Goal: Information Seeking & Learning: Learn about a topic

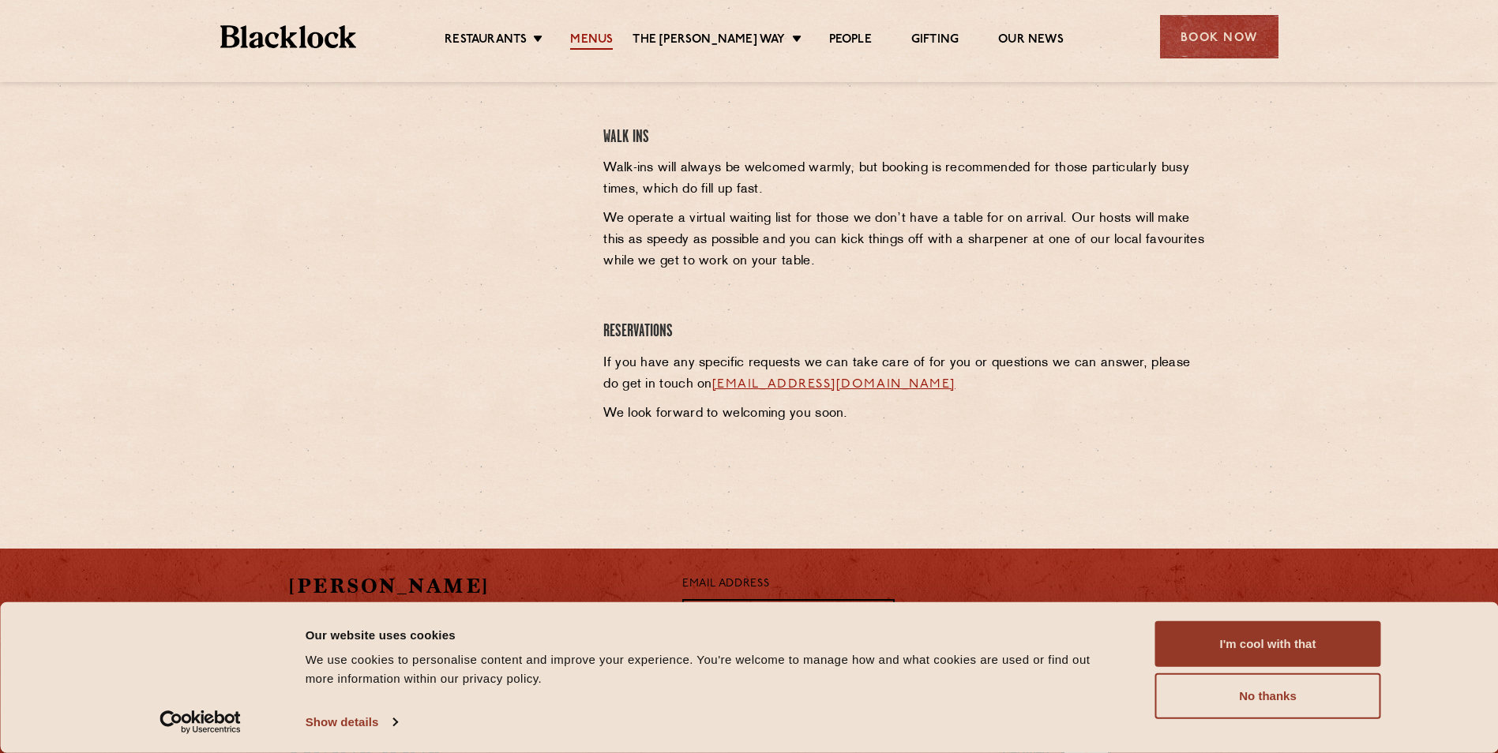
click at [599, 36] on link "Menus" at bounding box center [591, 40] width 43 height 17
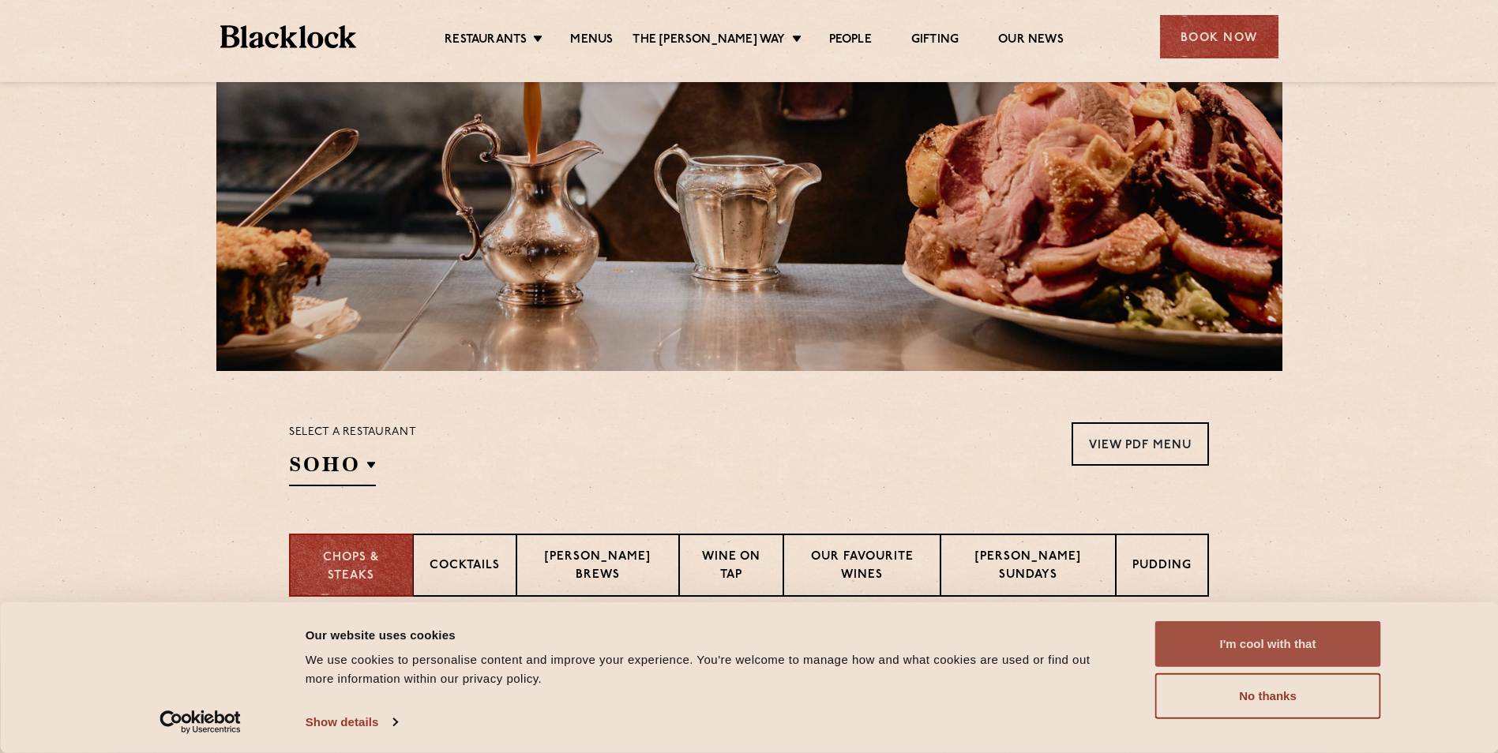
scroll to position [316, 0]
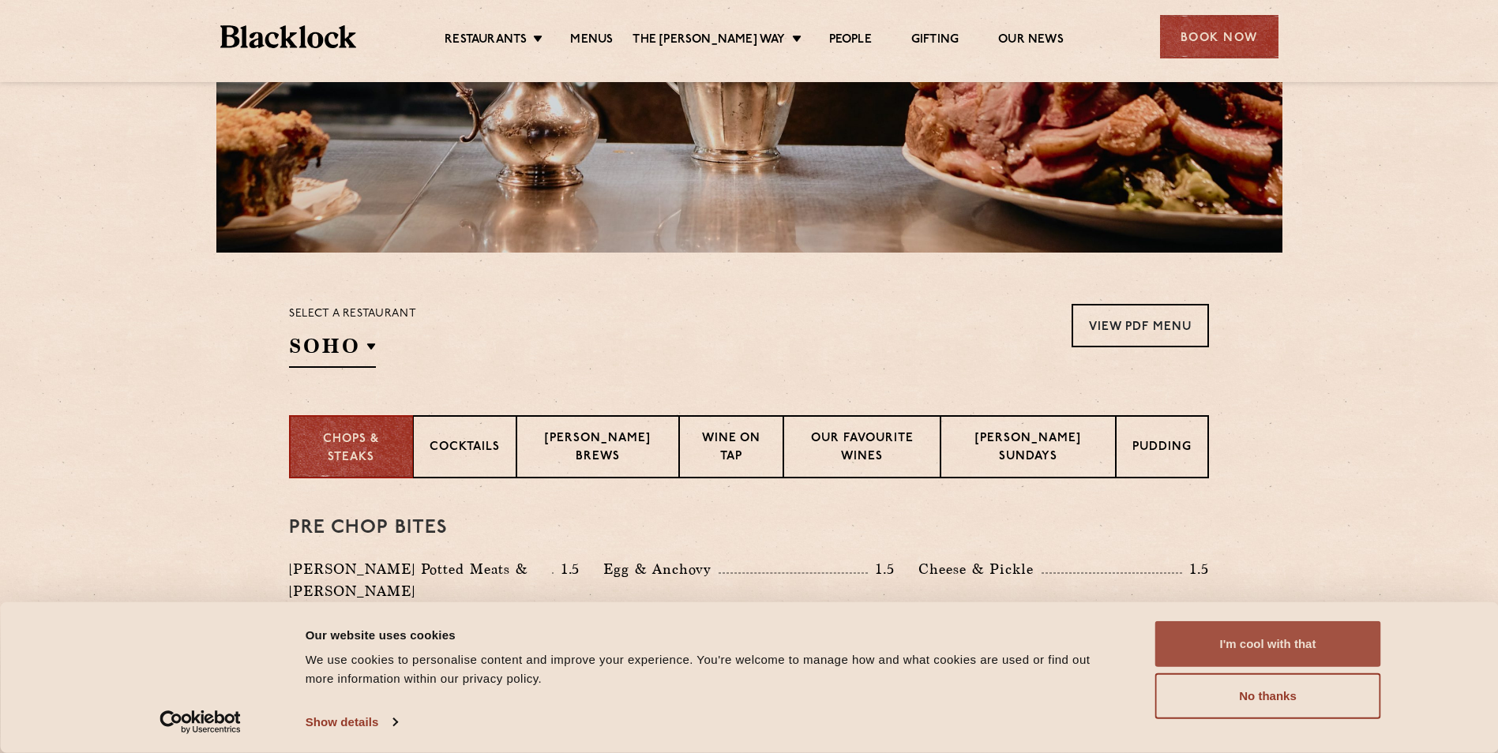
click at [1273, 650] on button "I'm cool with that" at bounding box center [1268, 645] width 226 height 46
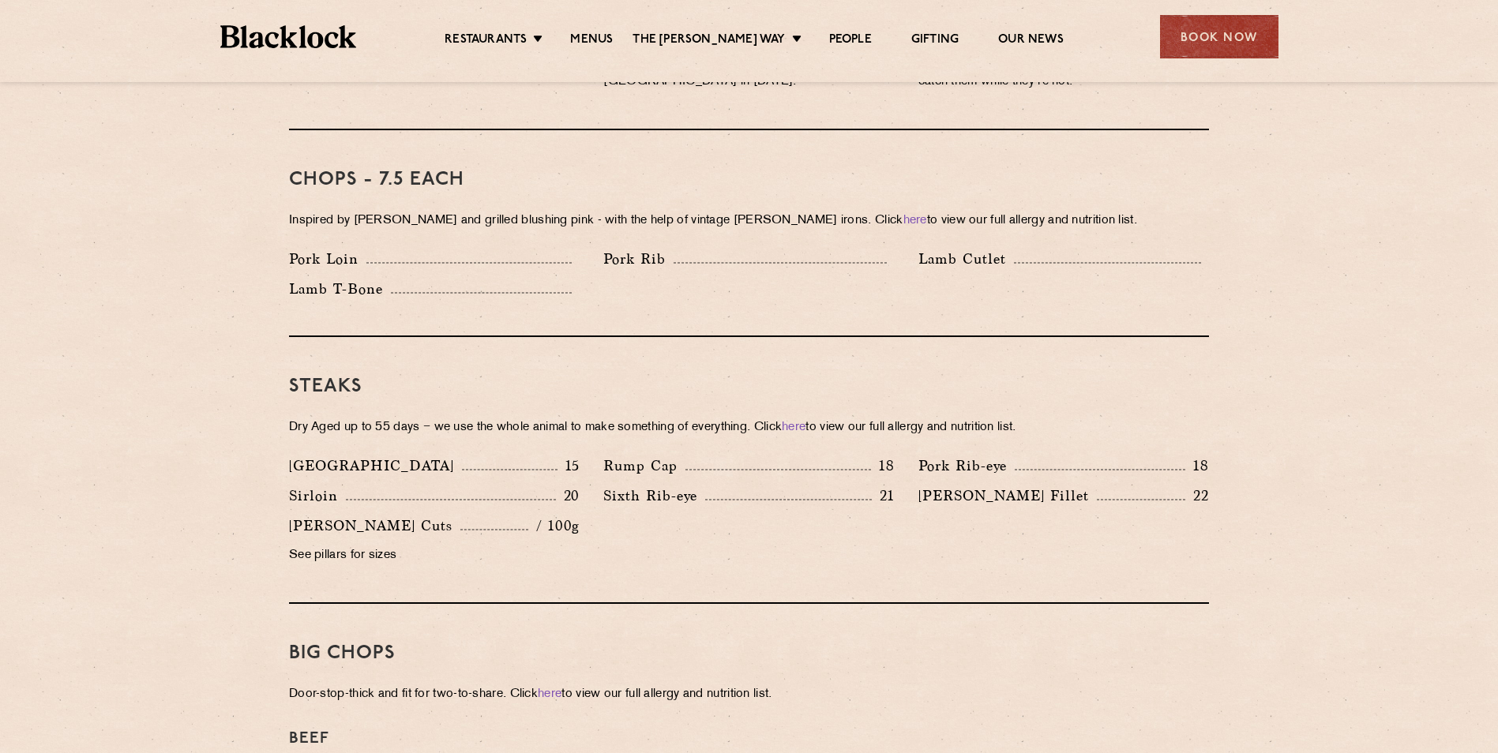
scroll to position [1264, 0]
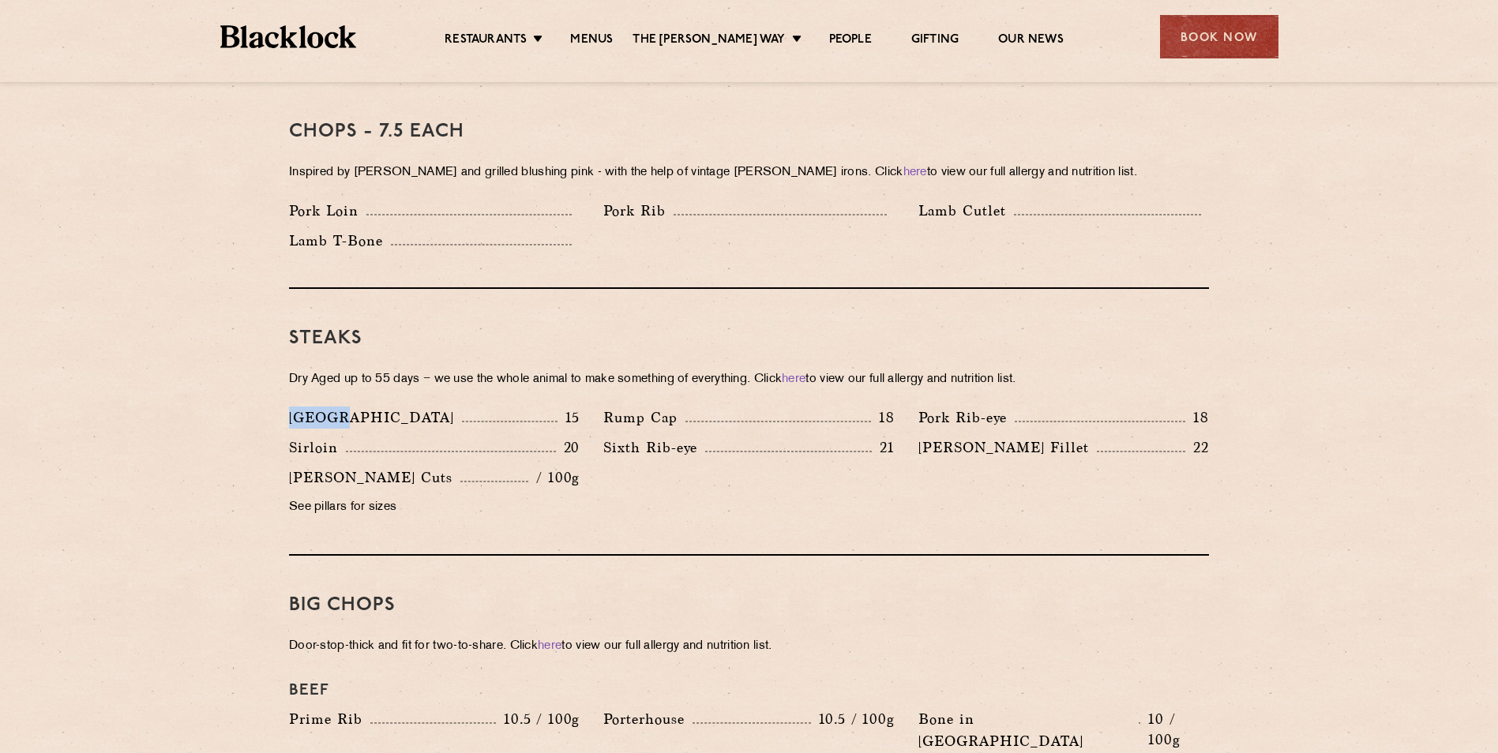
drag, startPoint x: 290, startPoint y: 394, endPoint x: 340, endPoint y: 395, distance: 50.5
click at [340, 407] on p "[GEOGRAPHIC_DATA]" at bounding box center [375, 418] width 173 height 22
click at [228, 458] on section "Pre Chop Bites [PERSON_NAME] Potted Meats & Kimchi 1.5 Egg & Anchovy 1.5 Cheese…" at bounding box center [749, 667] width 1498 height 2273
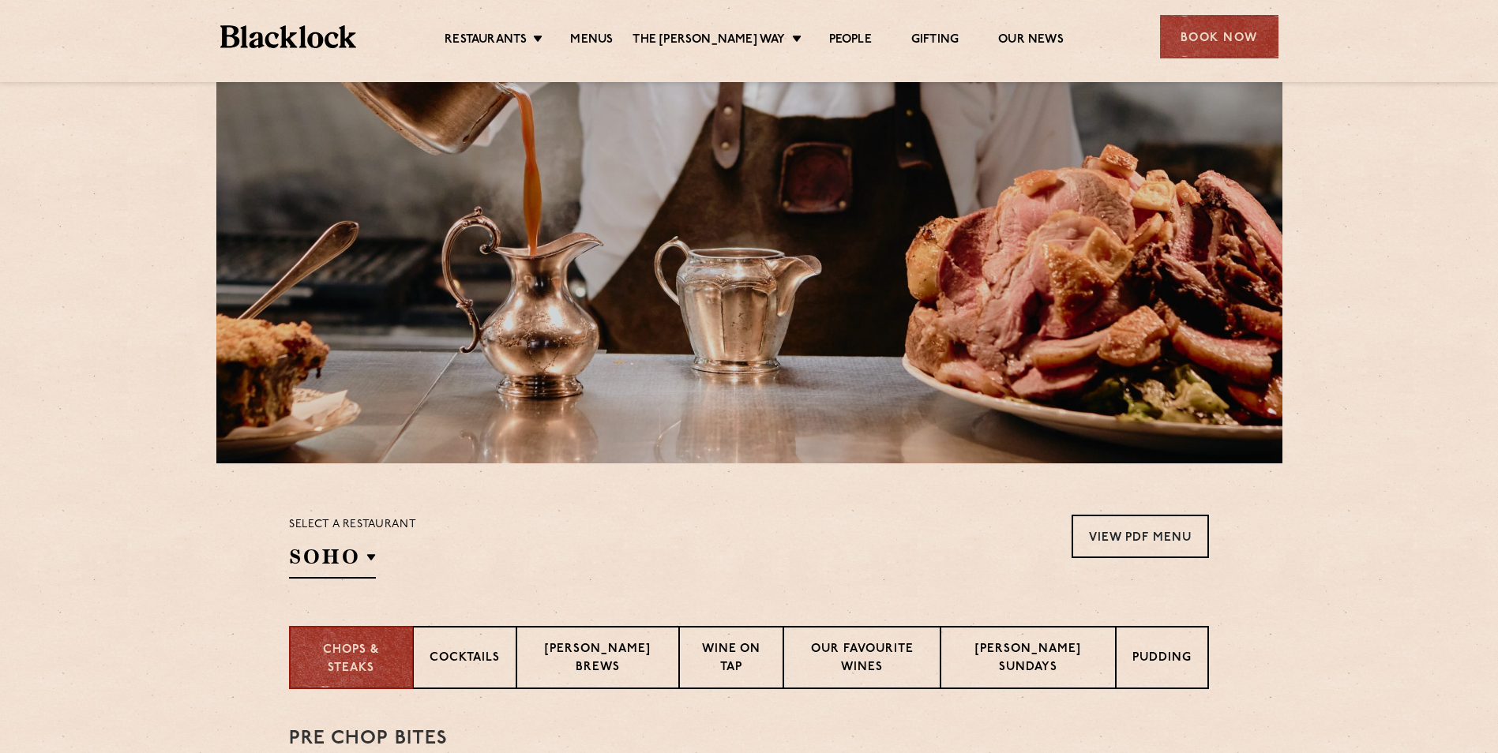
scroll to position [527, 0]
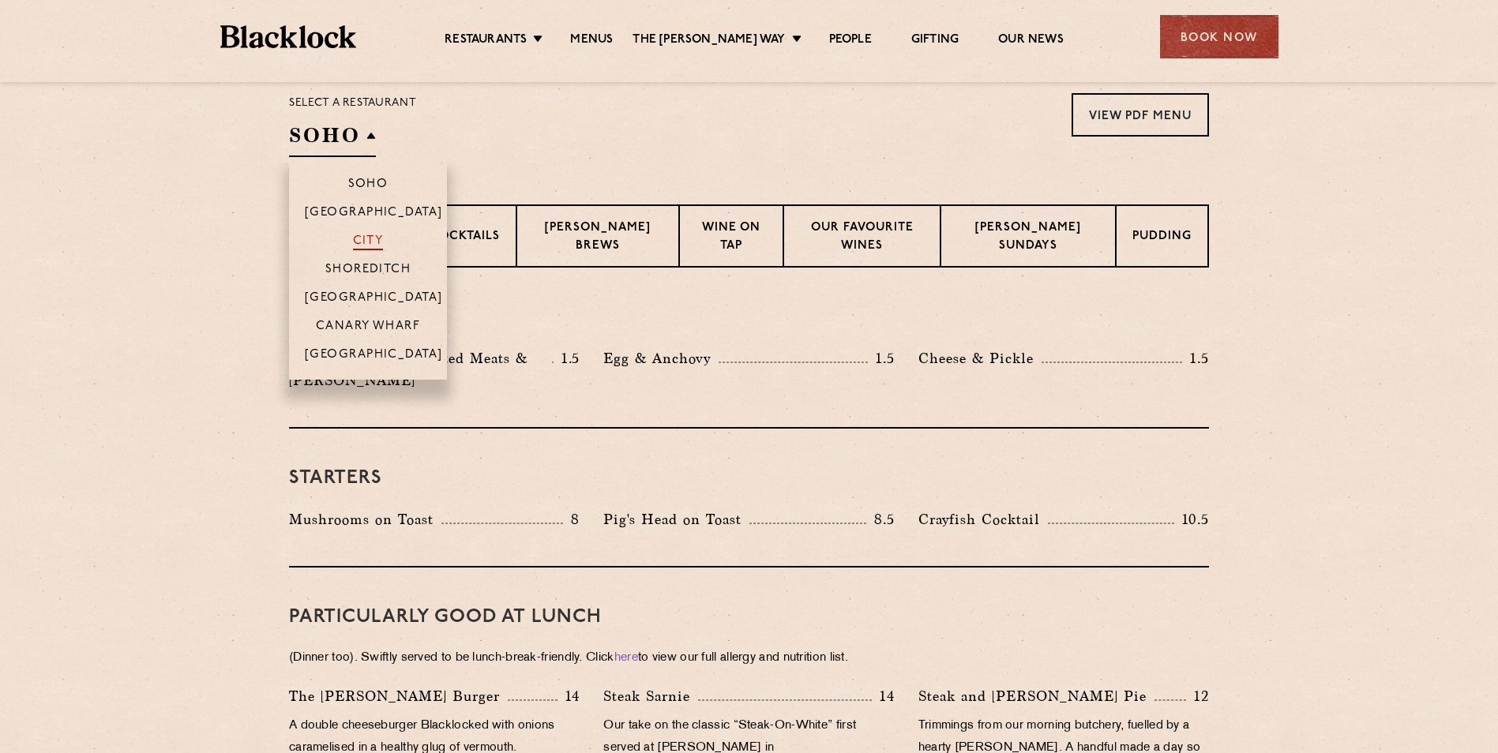
click at [365, 237] on p "City" at bounding box center [368, 243] width 31 height 16
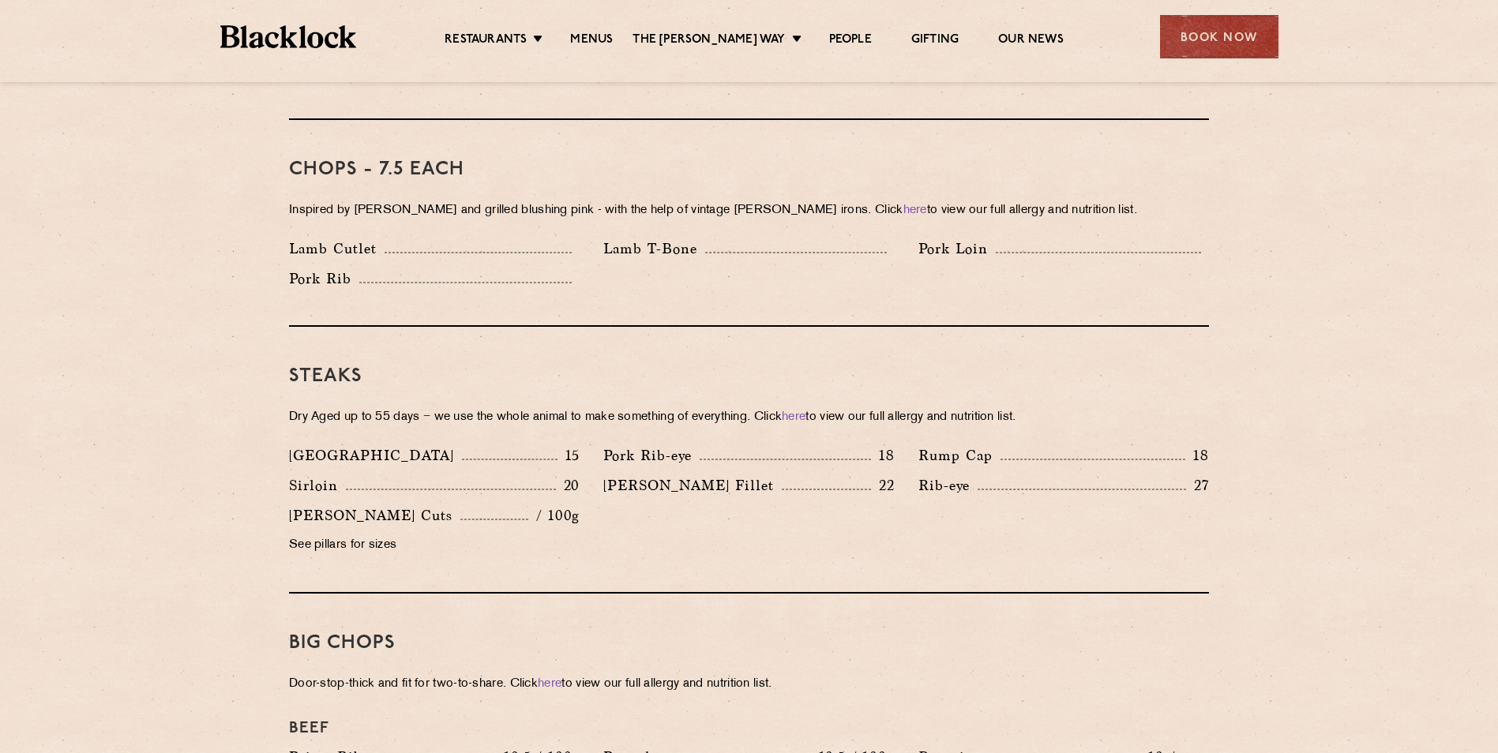
scroll to position [1474, 0]
